Goal: Task Accomplishment & Management: Manage account settings

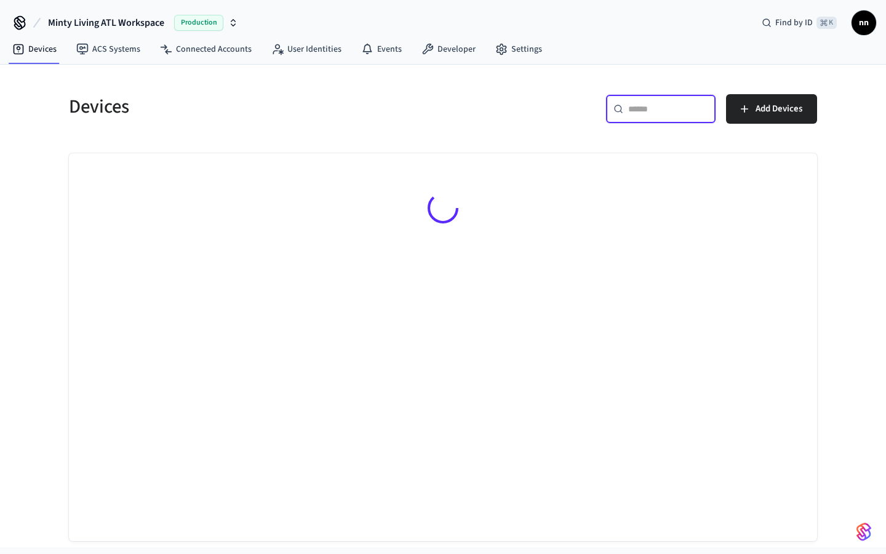
click at [641, 106] on input "text" at bounding box center [669, 109] width 80 height 12
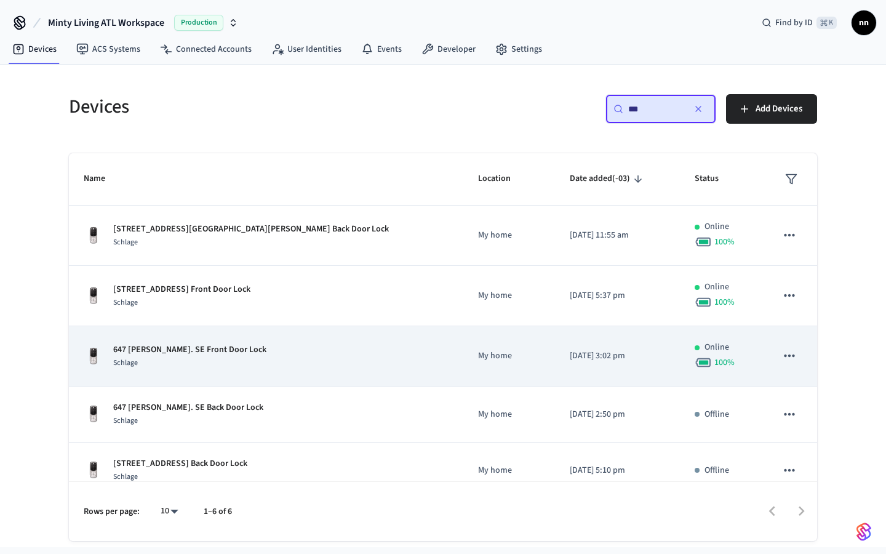
type input "***"
click at [213, 357] on div "Schlage" at bounding box center [189, 362] width 153 height 13
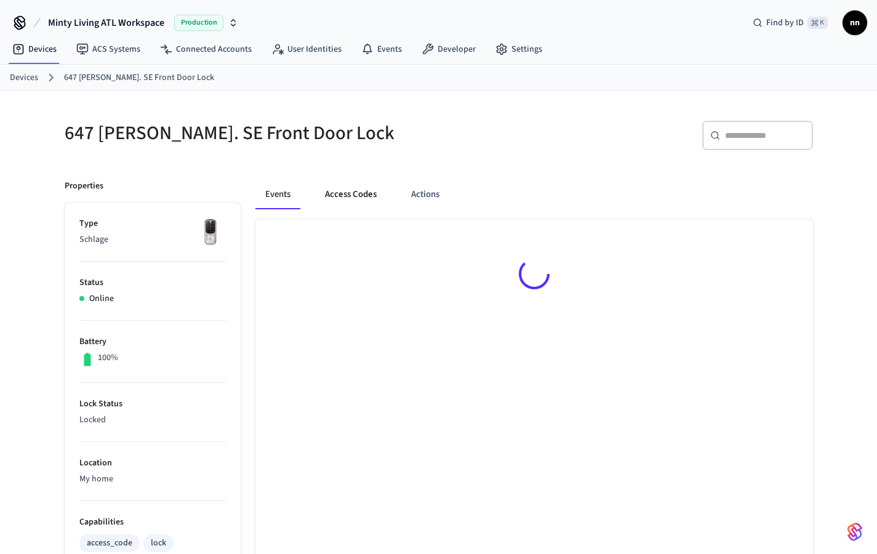
click at [350, 198] on button "Access Codes" at bounding box center [350, 195] width 71 height 30
